Goal: Information Seeking & Learning: Compare options

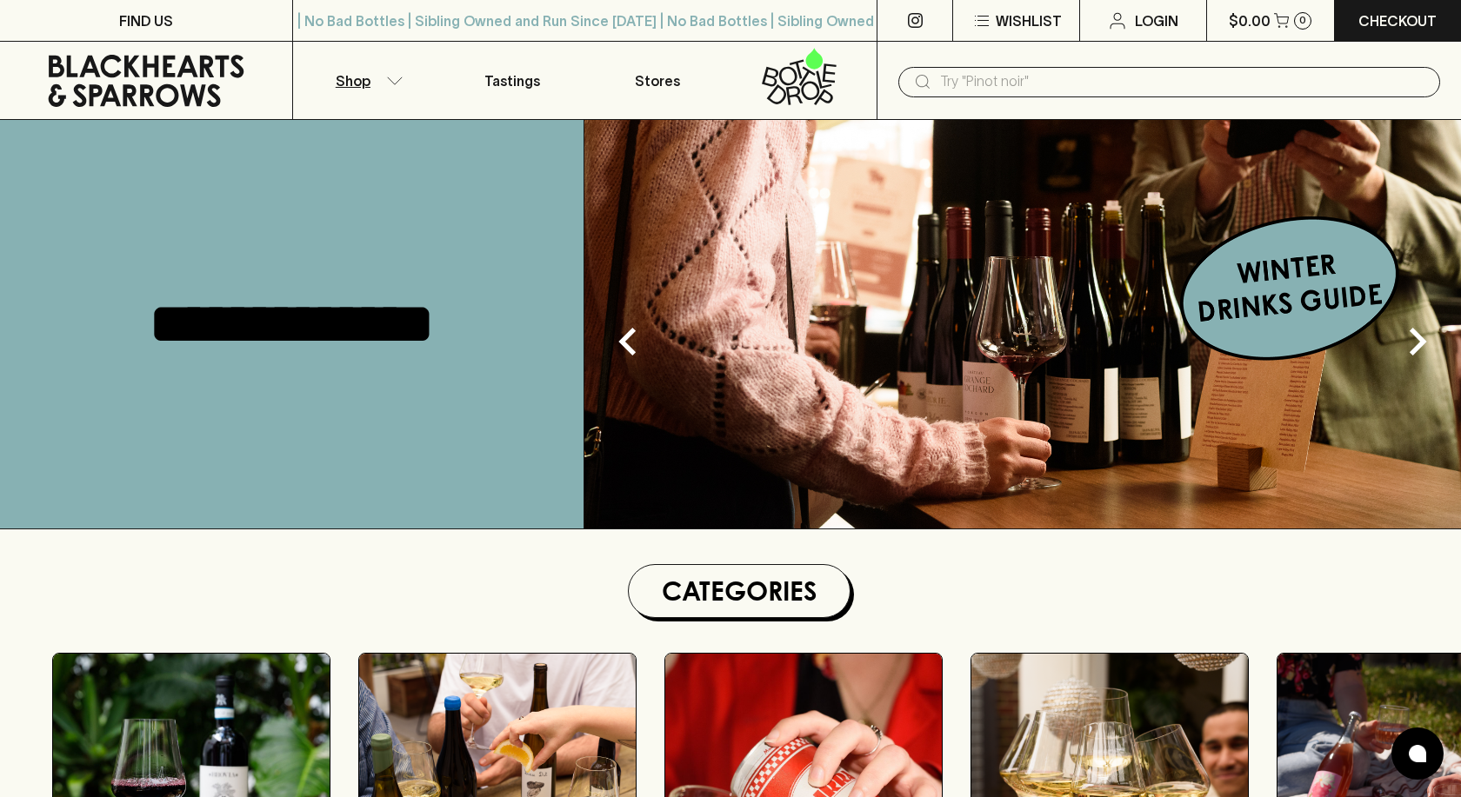
click at [383, 82] on button "Shop" at bounding box center [366, 80] width 146 height 77
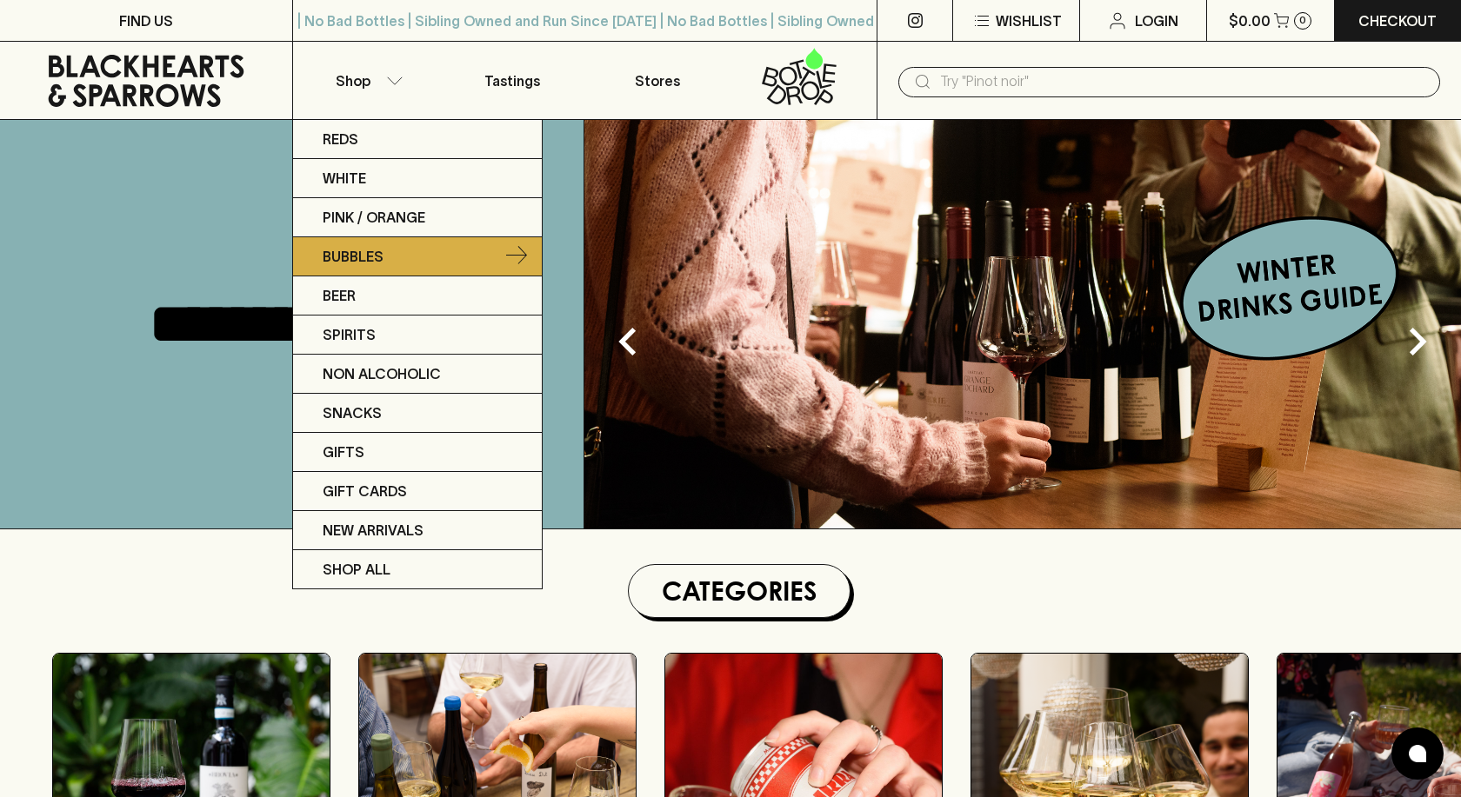
click at [451, 250] on link "Bubbles" at bounding box center [417, 256] width 249 height 39
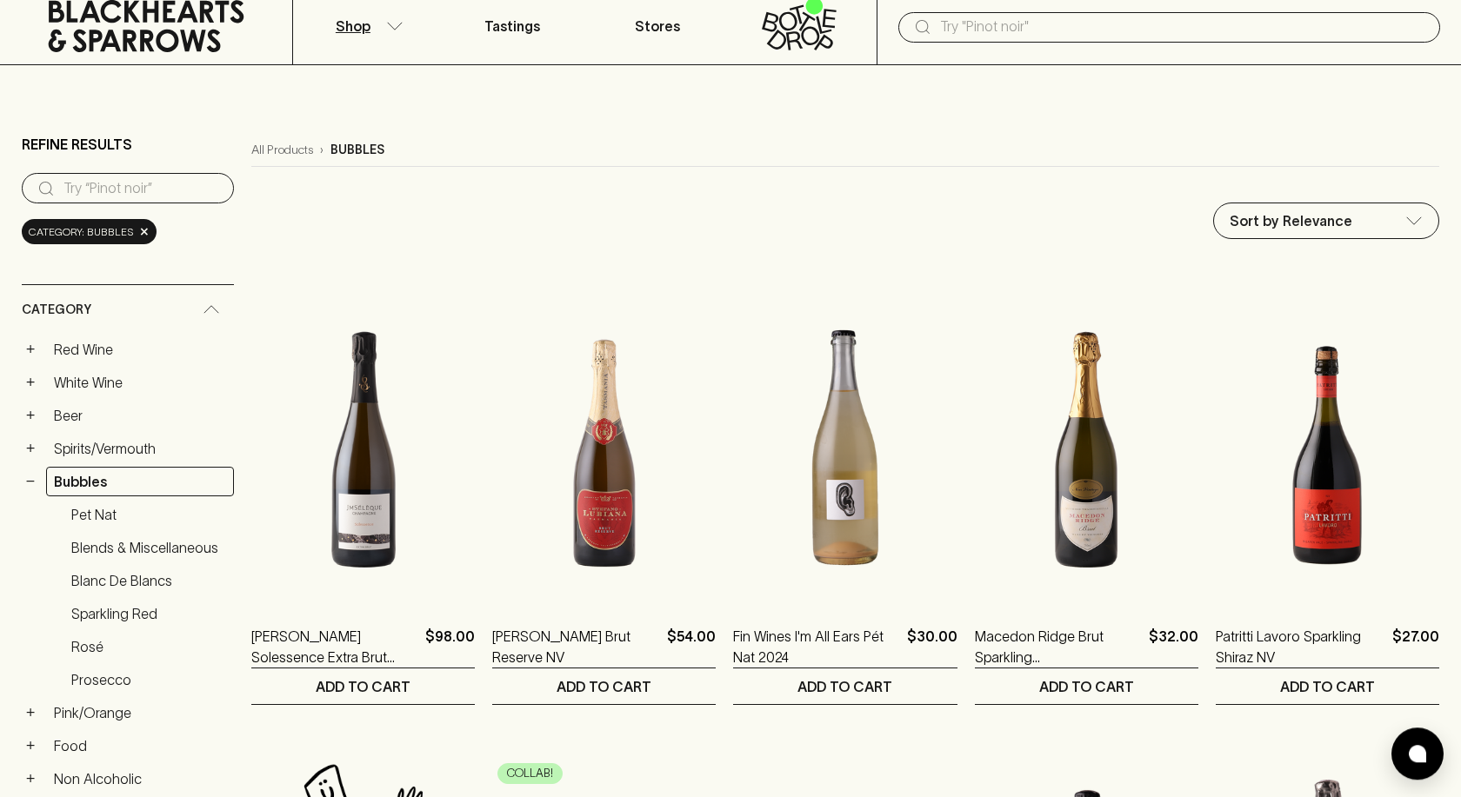
scroll to position [89, 0]
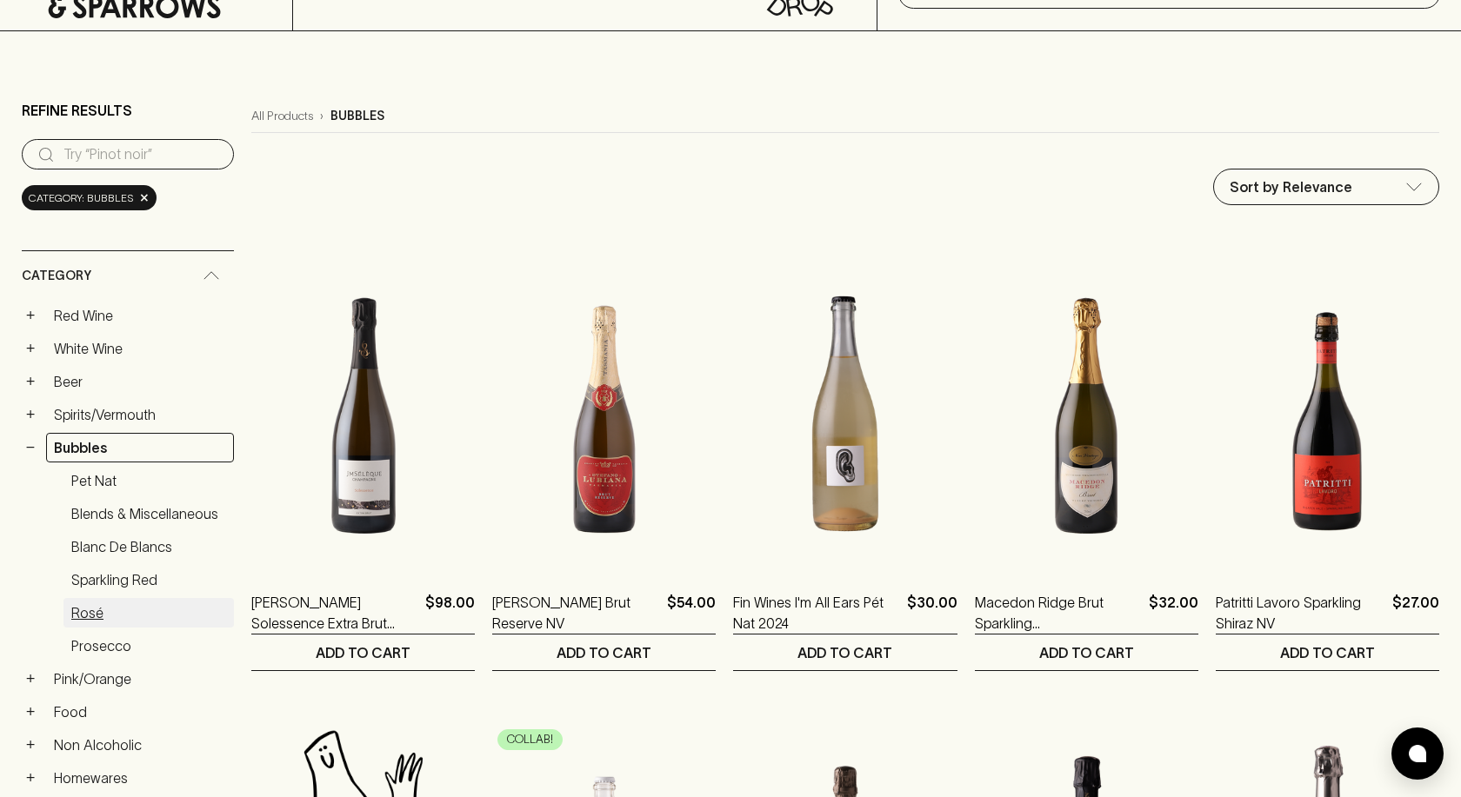
click at [72, 610] on link "Rosé" at bounding box center [148, 613] width 170 height 30
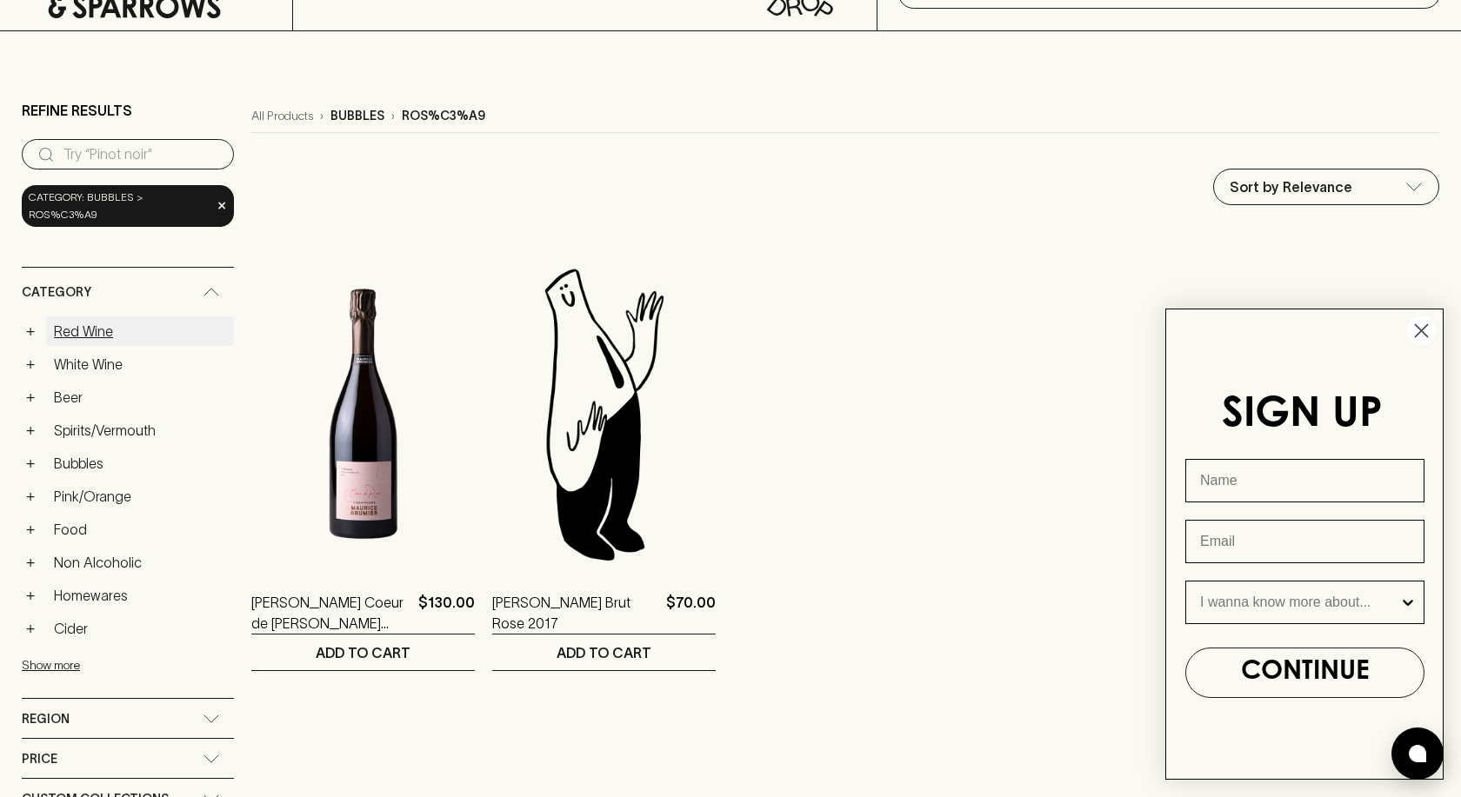
click at [83, 316] on link "Red Wine" at bounding box center [140, 331] width 188 height 30
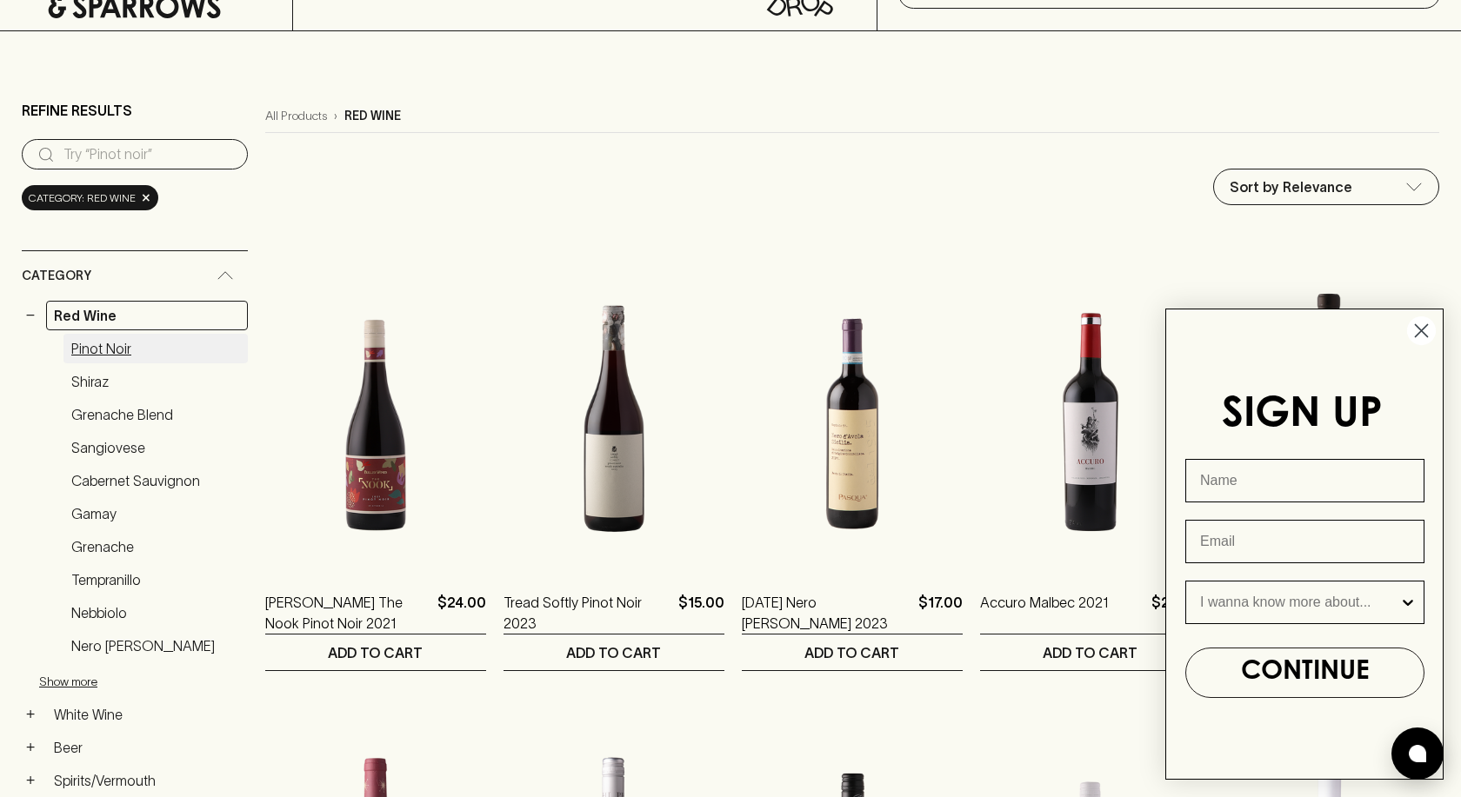
click at [83, 347] on link "Pinot Noir" at bounding box center [155, 349] width 184 height 30
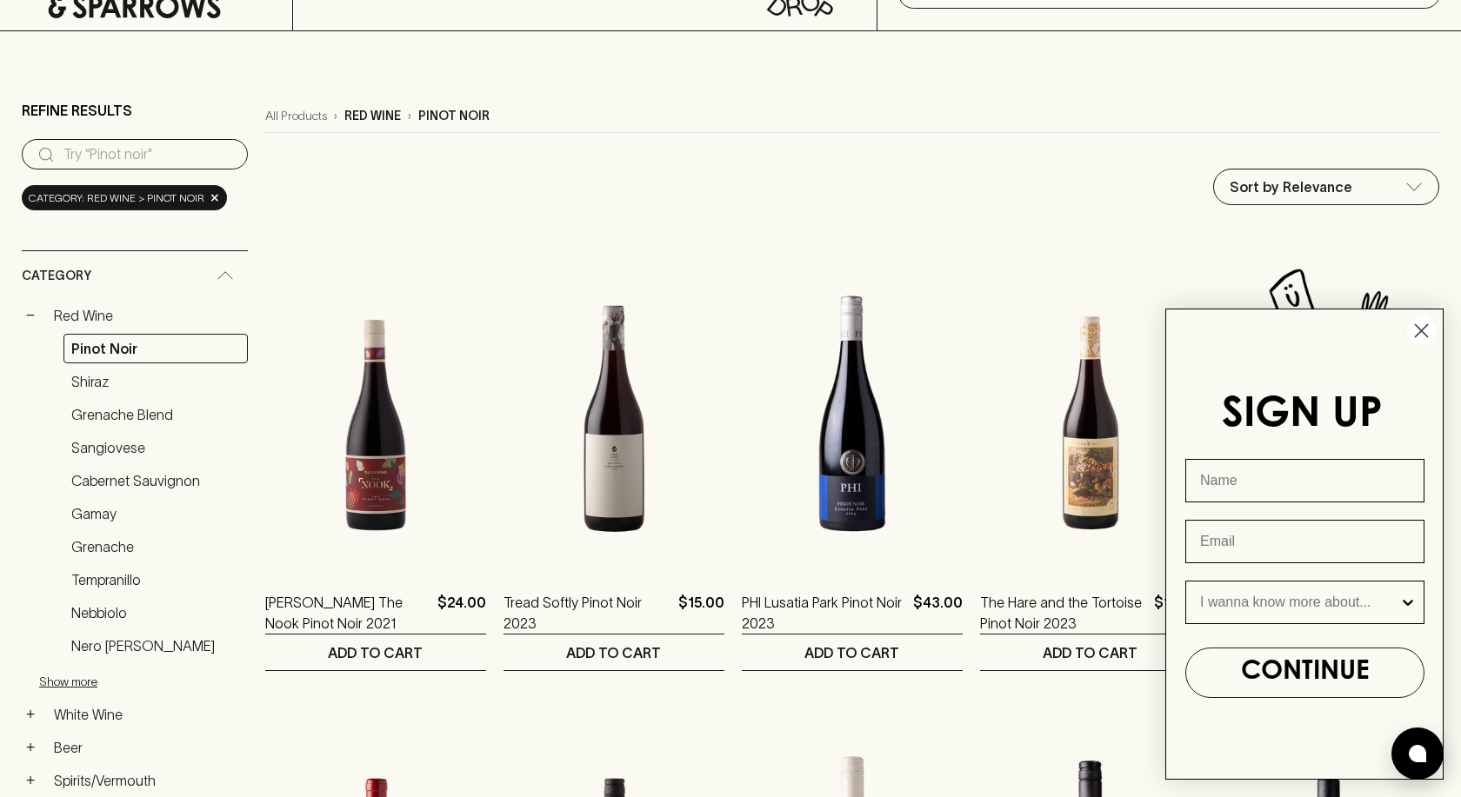
click at [1427, 334] on circle "Close dialog" at bounding box center [1421, 330] width 29 height 29
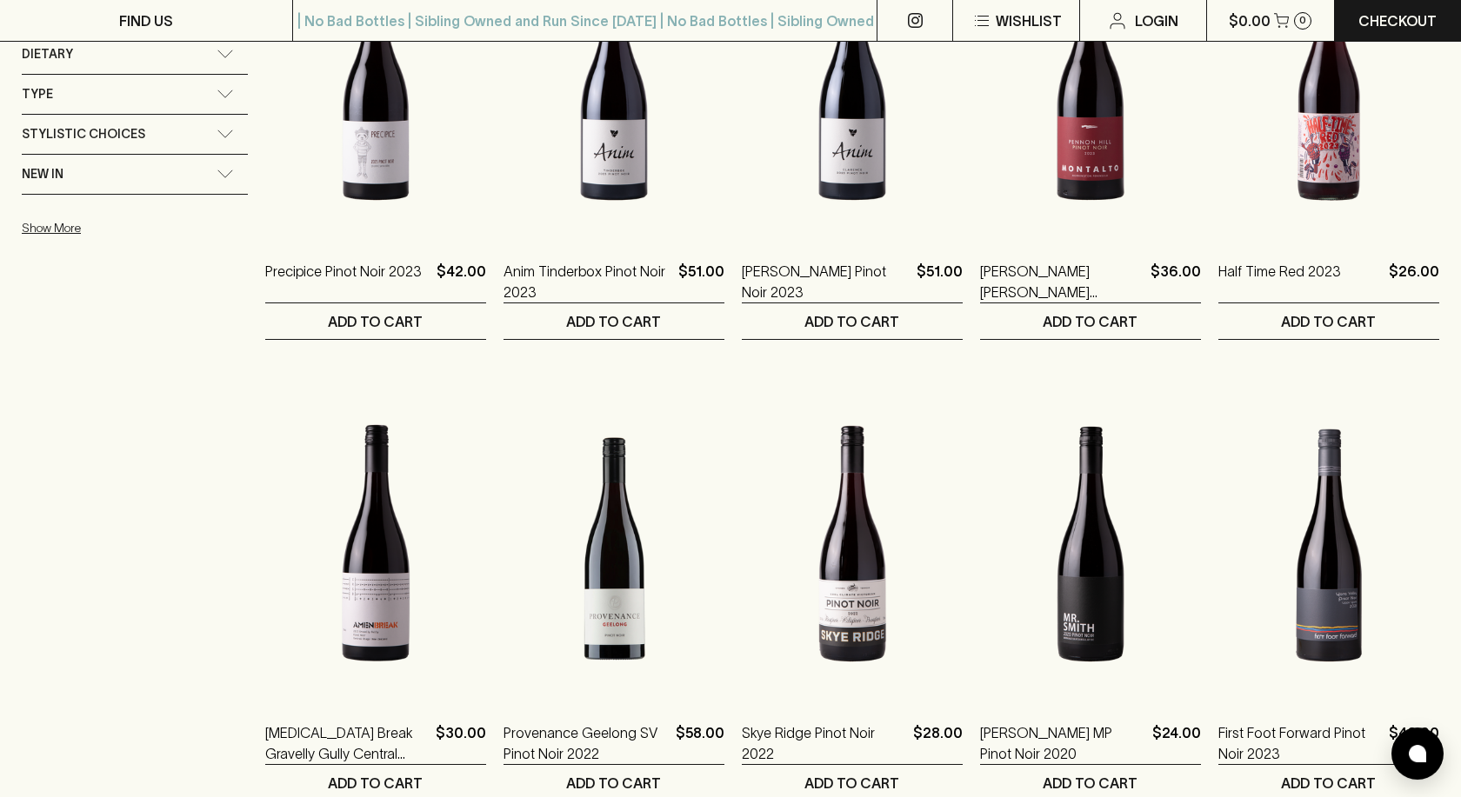
scroll to position [1596, 0]
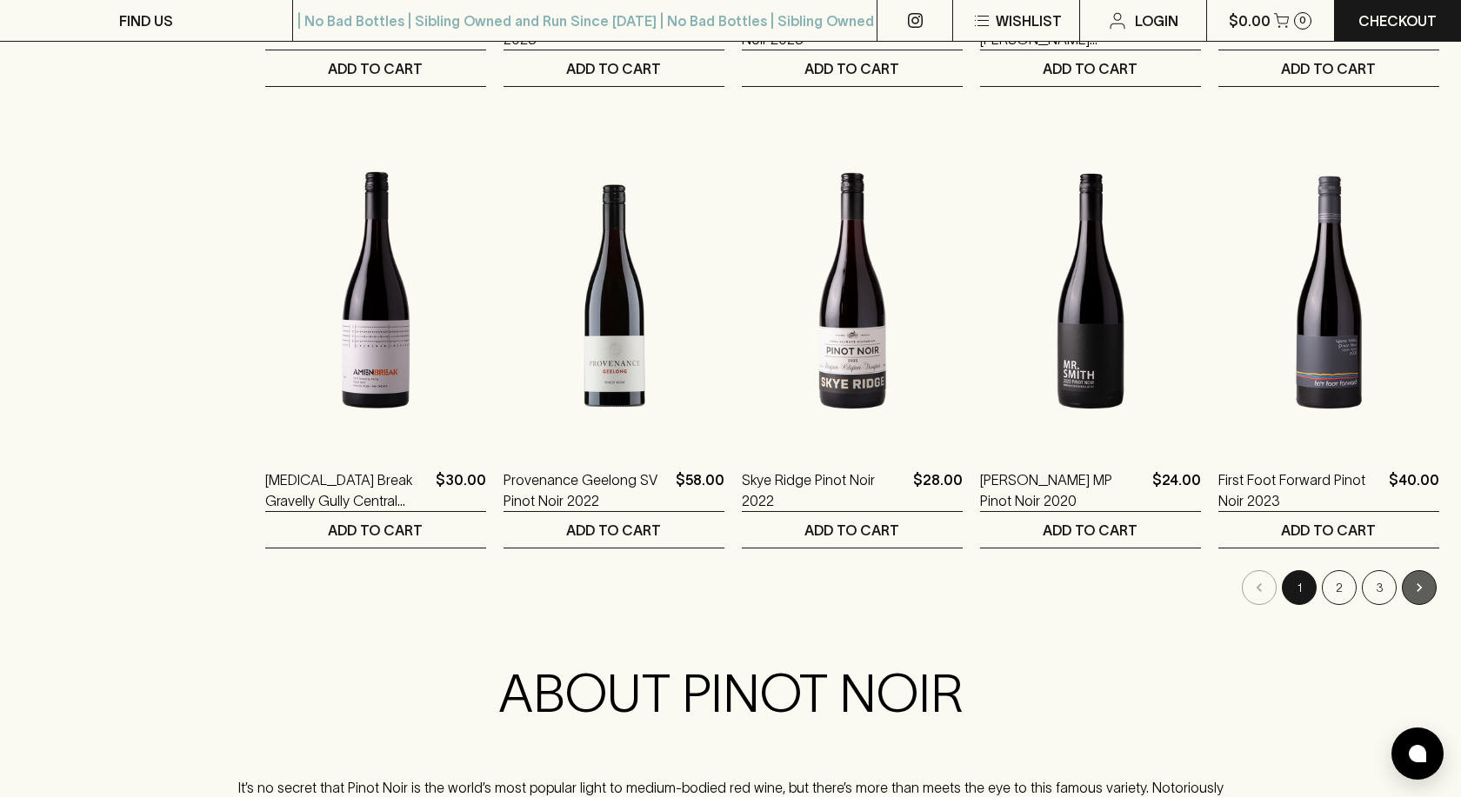
click at [1422, 585] on icon "Go to next page" at bounding box center [1418, 587] width 17 height 17
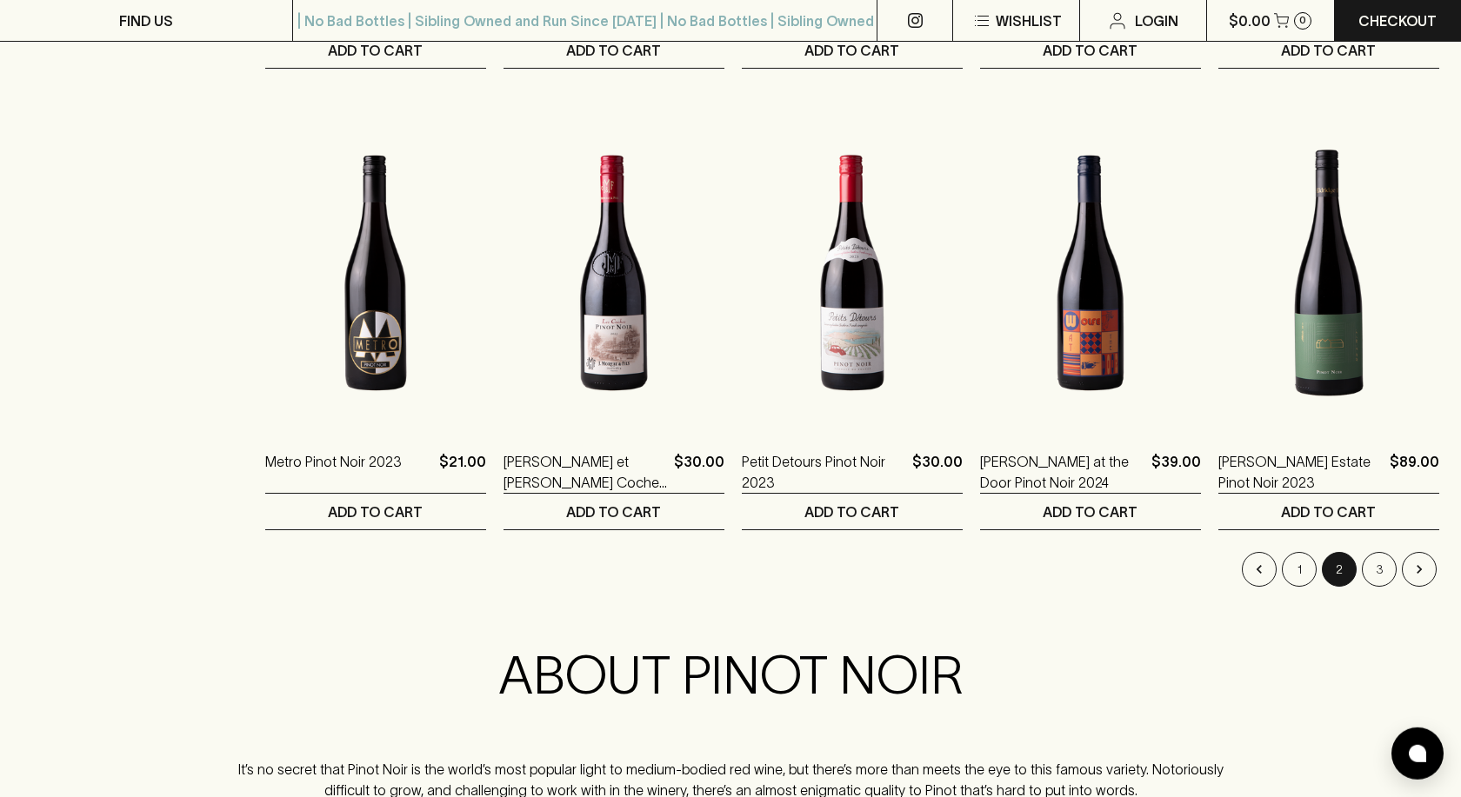
scroll to position [1862, 0]
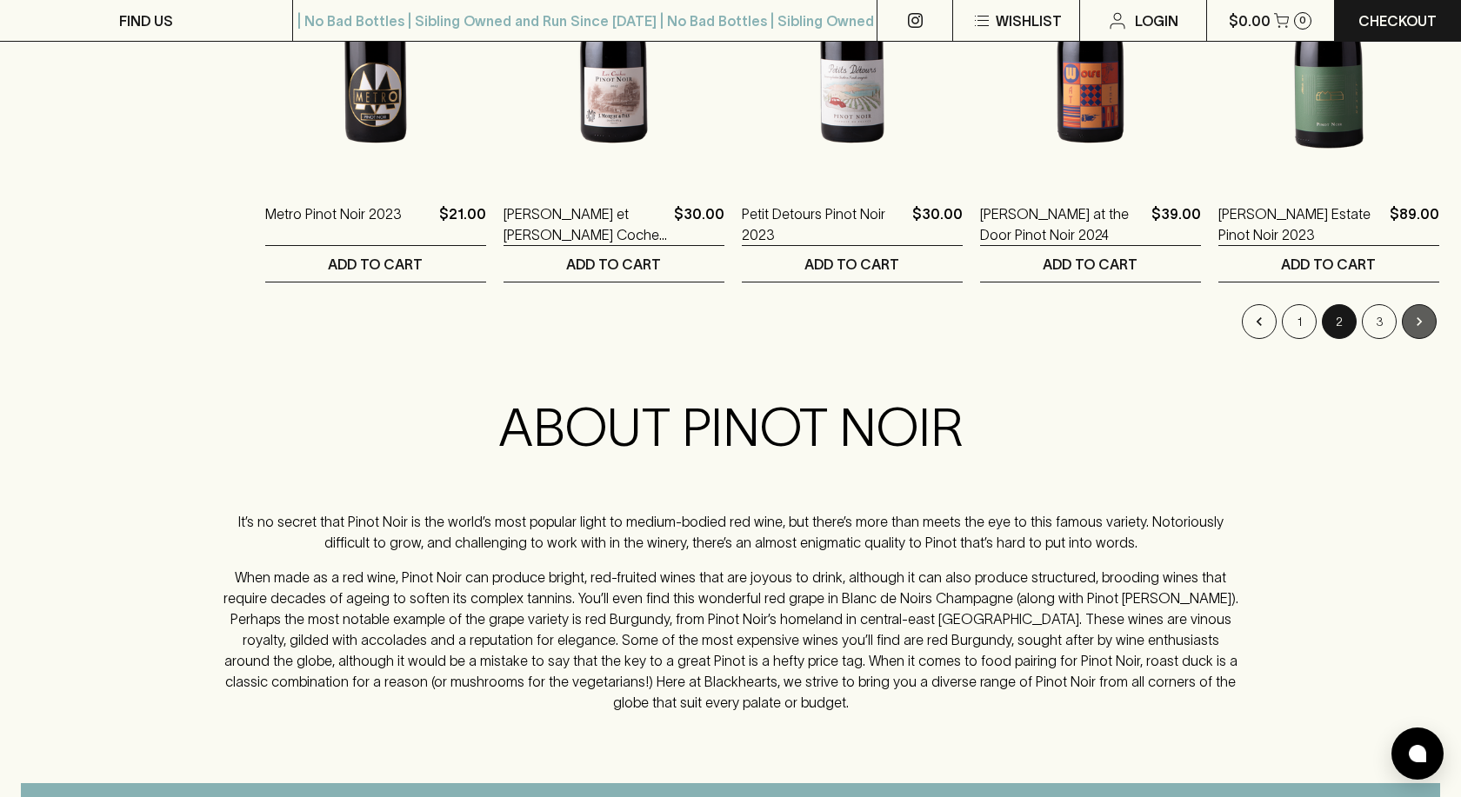
click at [1419, 322] on icon "Go to next page" at bounding box center [1418, 321] width 17 height 17
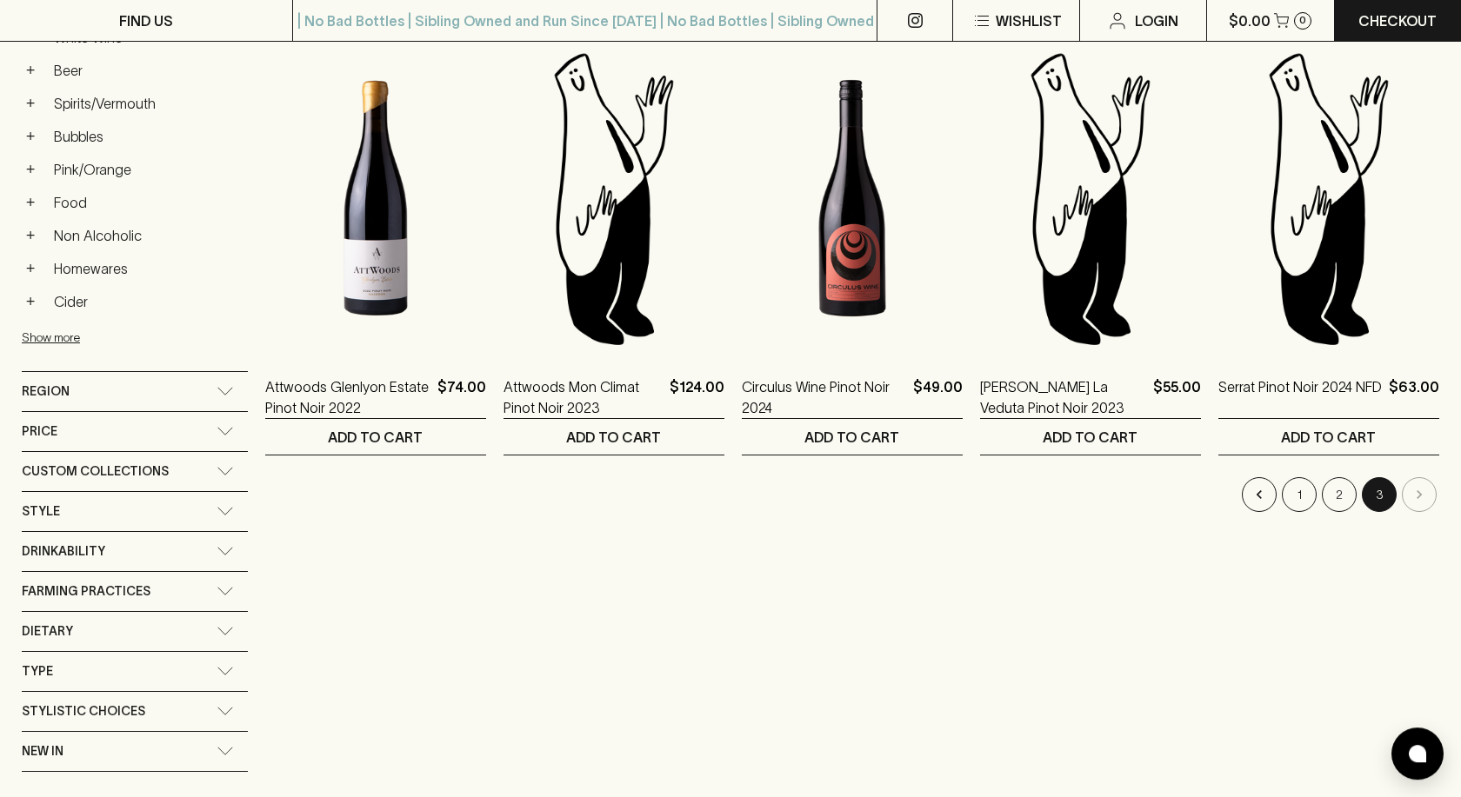
scroll to position [798, 0]
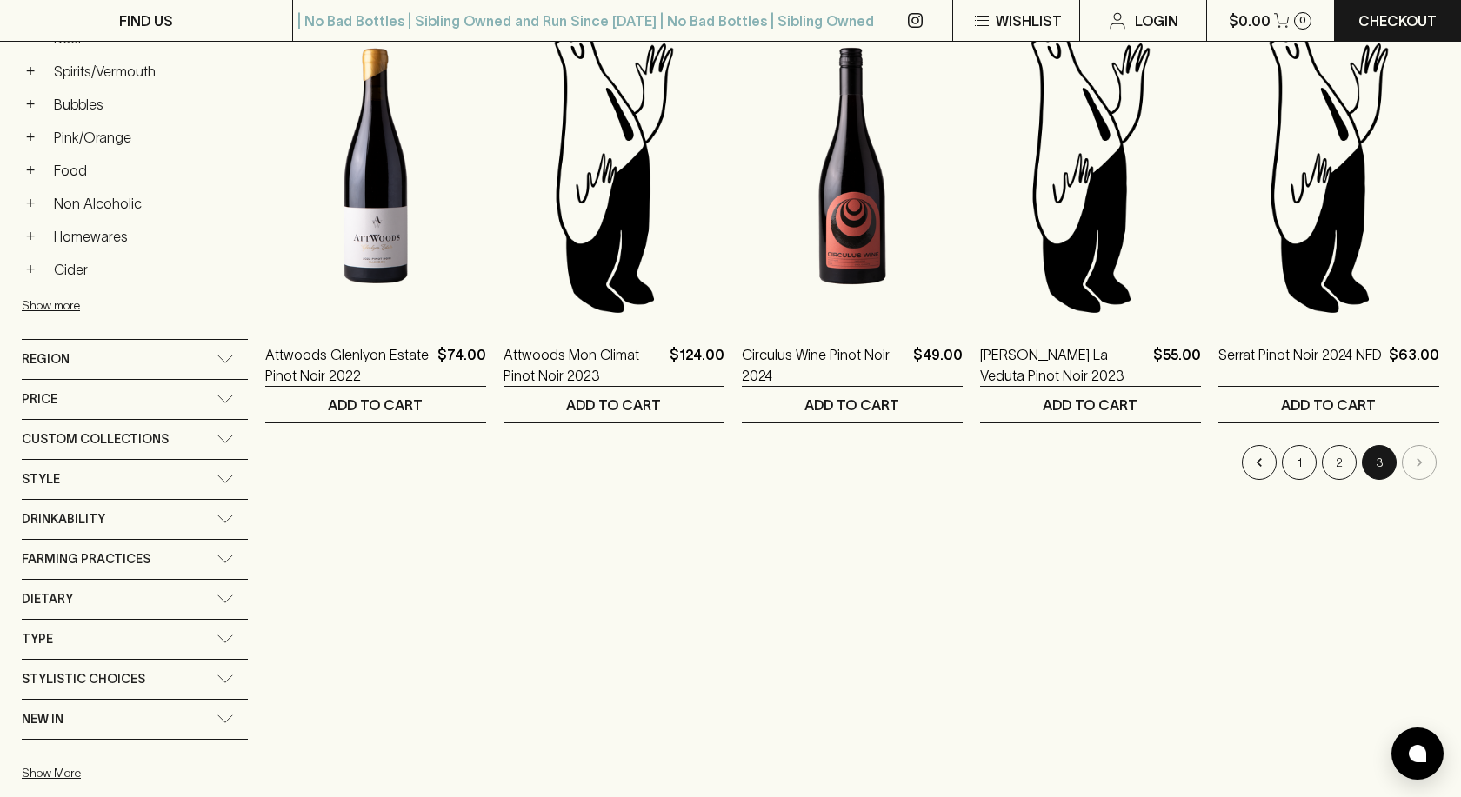
click at [223, 355] on icon at bounding box center [225, 359] width 17 height 9
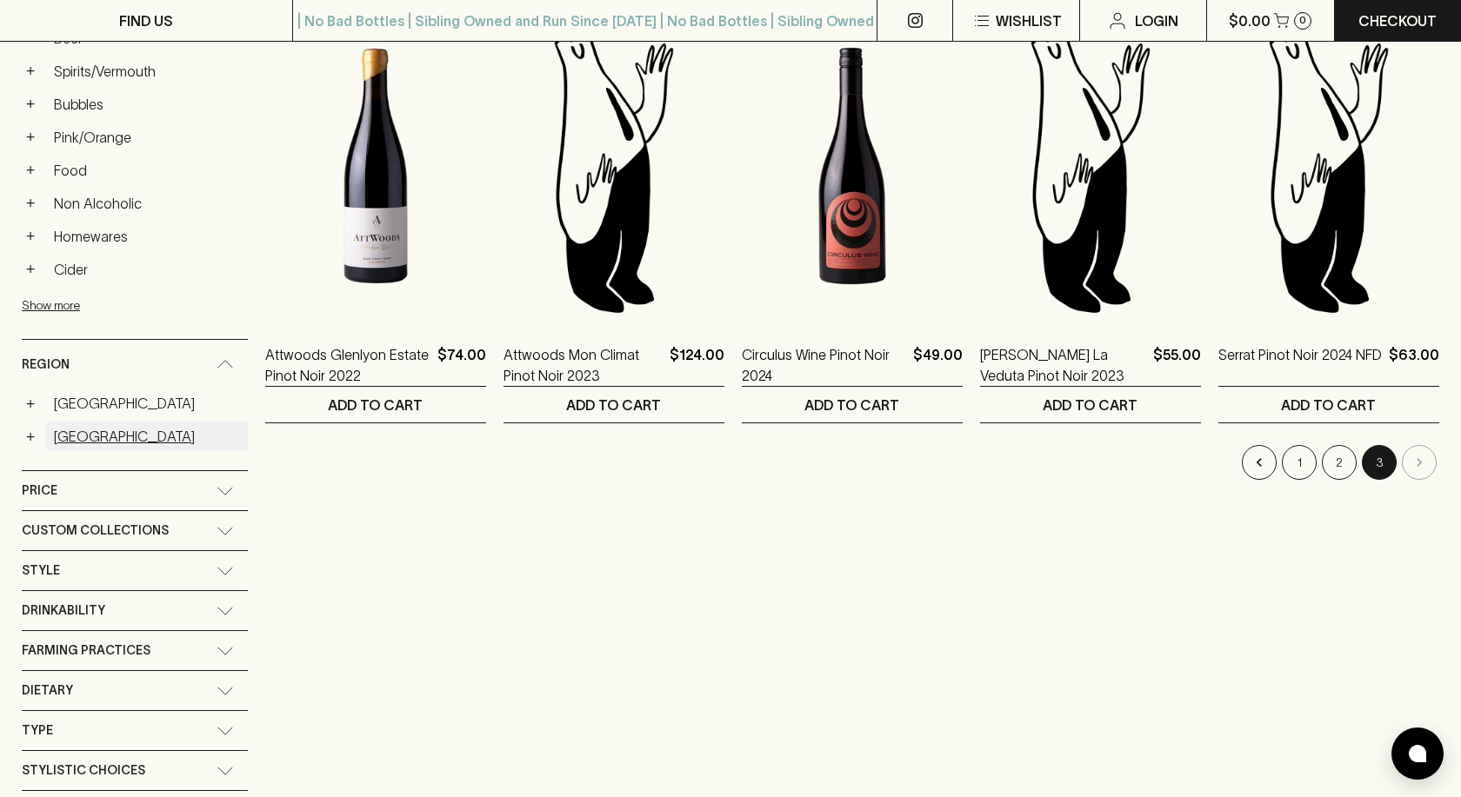
click at [62, 436] on link "[GEOGRAPHIC_DATA]" at bounding box center [147, 437] width 202 height 30
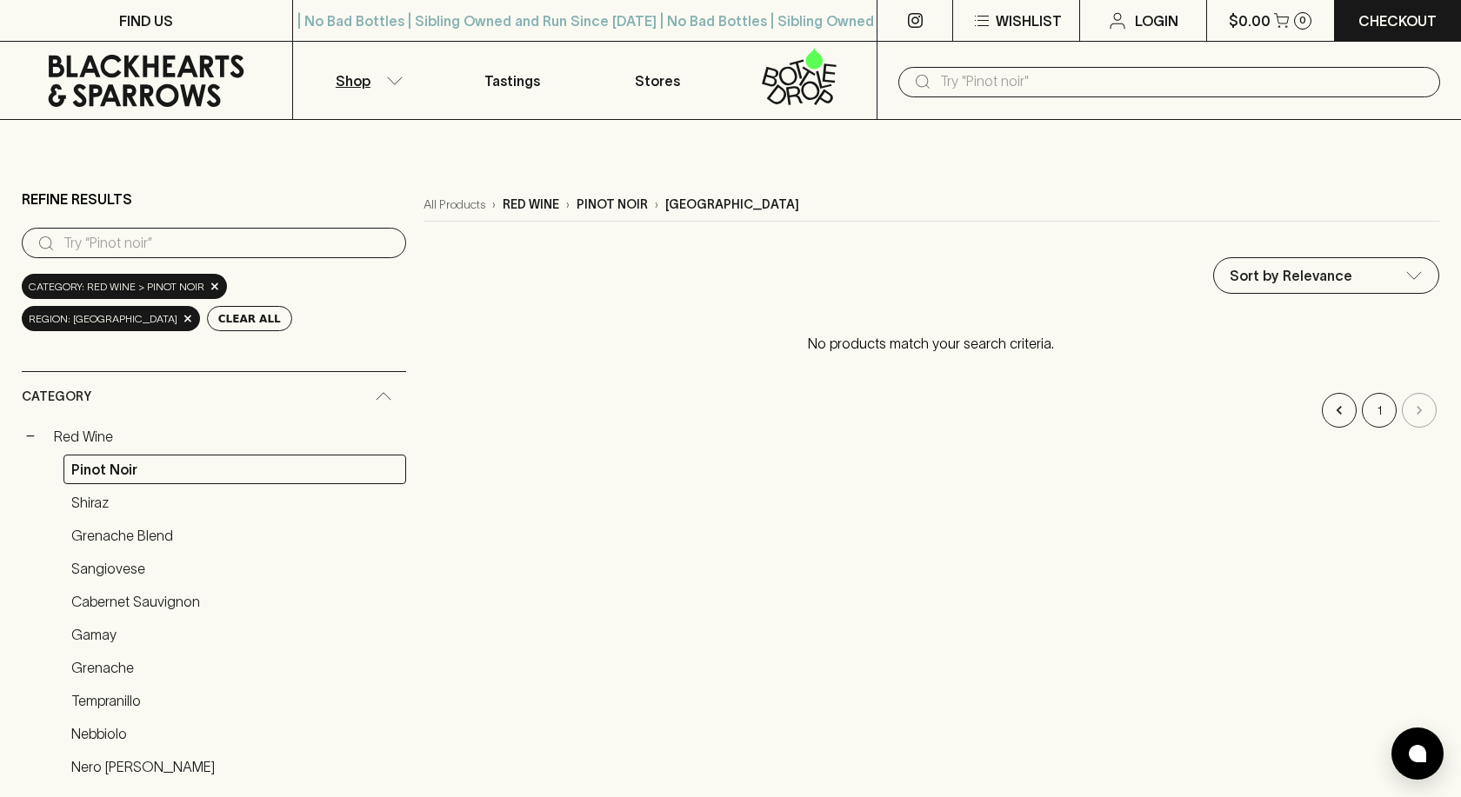
click at [137, 70] on icon at bounding box center [146, 81] width 266 height 52
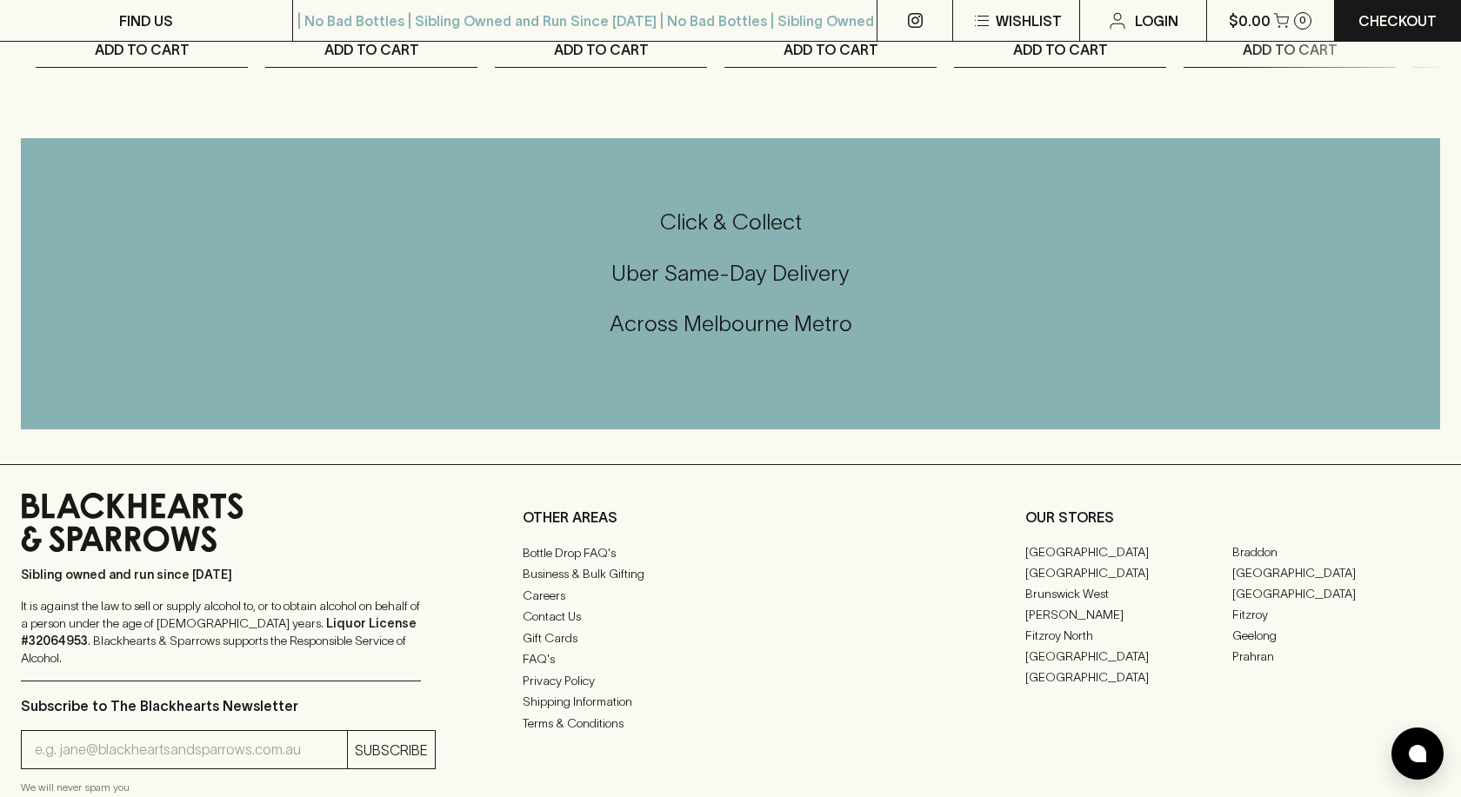
scroll to position [4337, 0]
